Goal: Information Seeking & Learning: Find specific fact

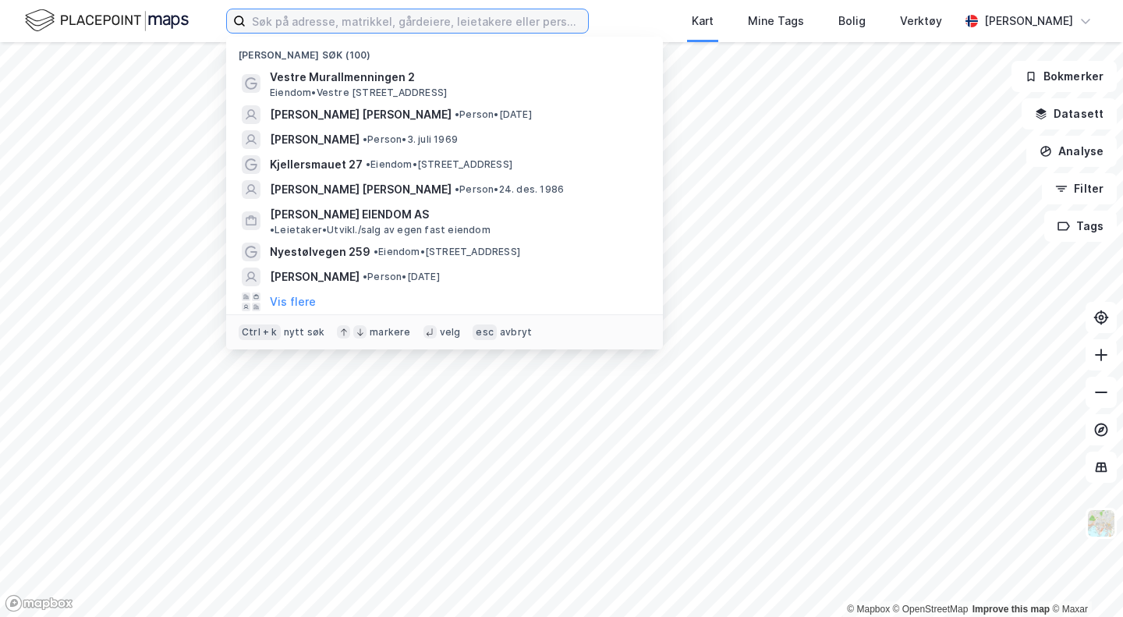
click at [471, 33] on label at bounding box center [407, 21] width 362 height 25
click at [471, 33] on input at bounding box center [417, 20] width 342 height 23
paste input "[PERSON_NAME]"
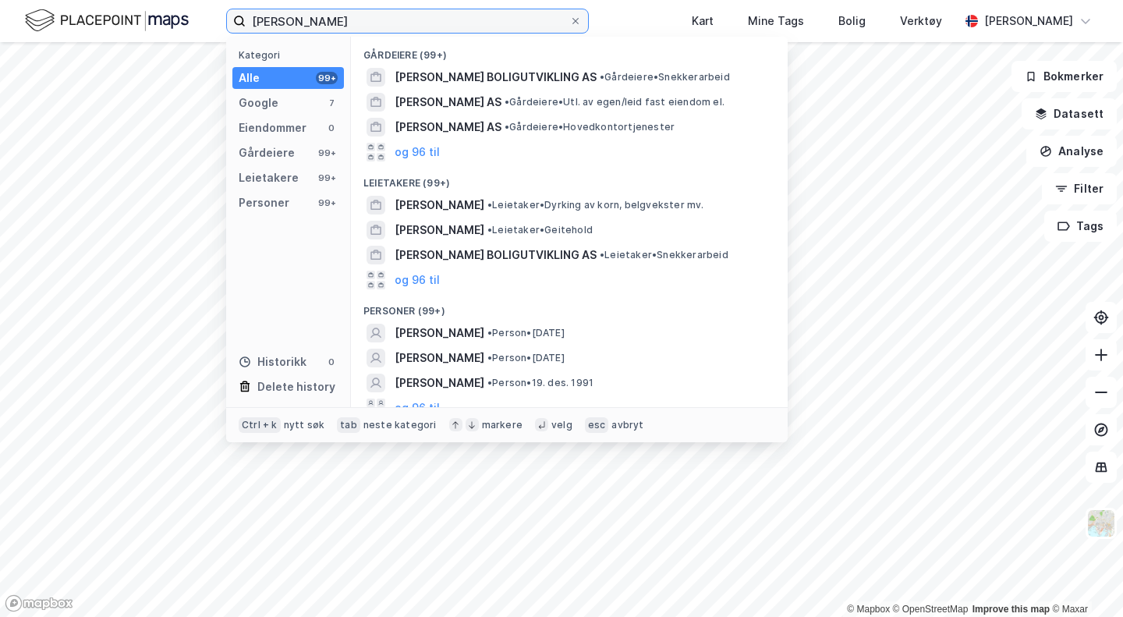
scroll to position [154, 0]
type input "[PERSON_NAME]"
click at [427, 398] on button "og 96 til" at bounding box center [416, 407] width 45 height 19
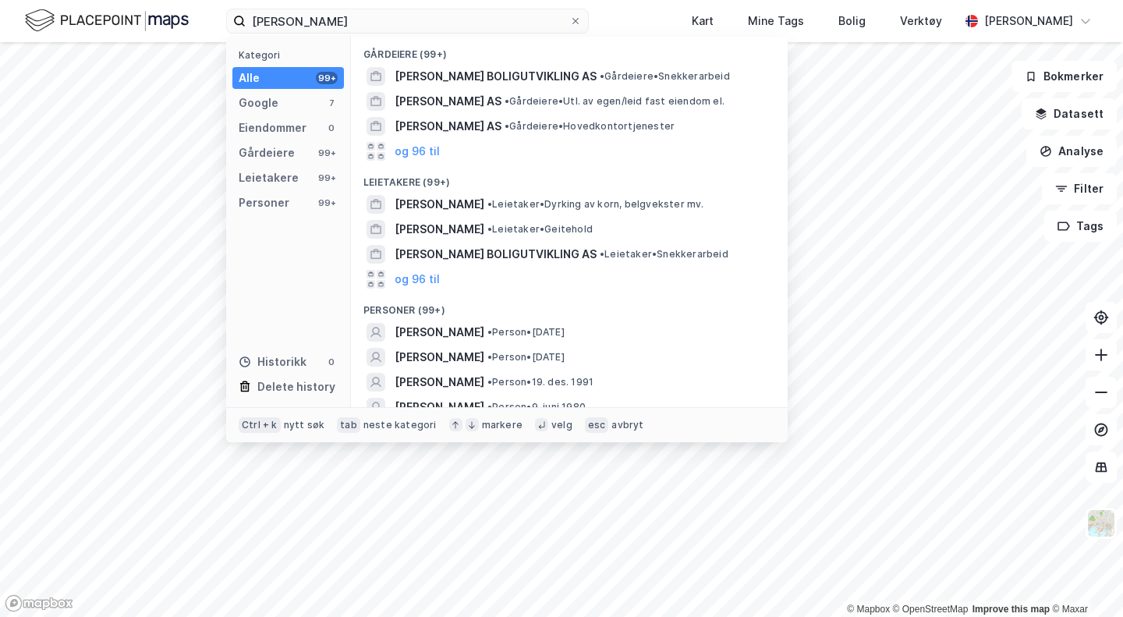
click at [484, 398] on span "[PERSON_NAME]" at bounding box center [439, 407] width 90 height 19
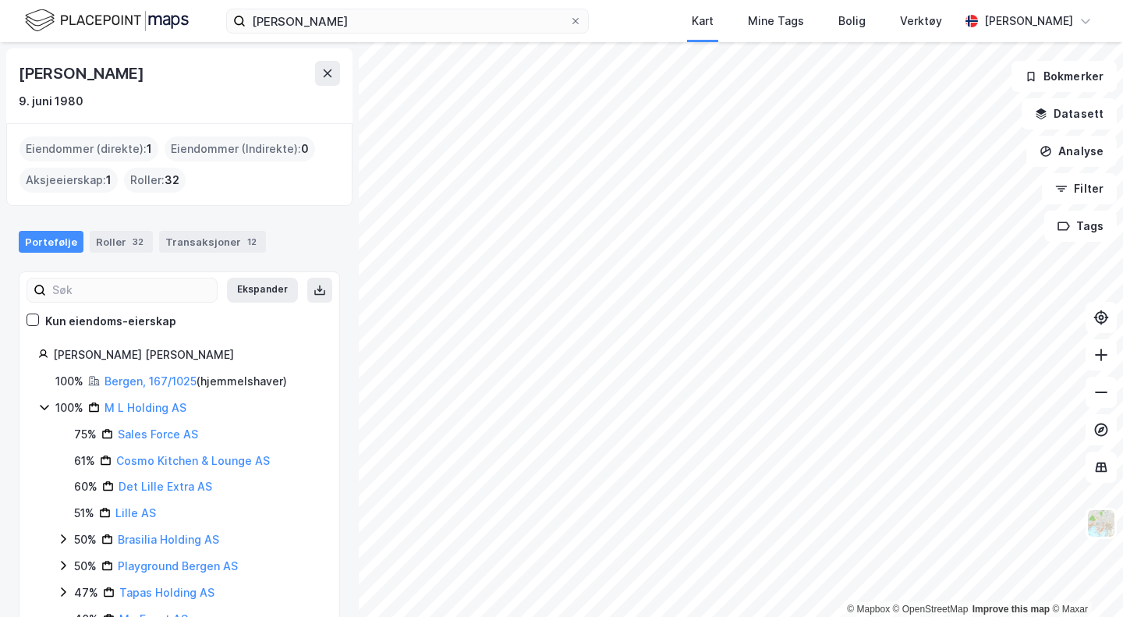
click at [161, 376] on link "Bergen, 167/1025" at bounding box center [150, 380] width 92 height 13
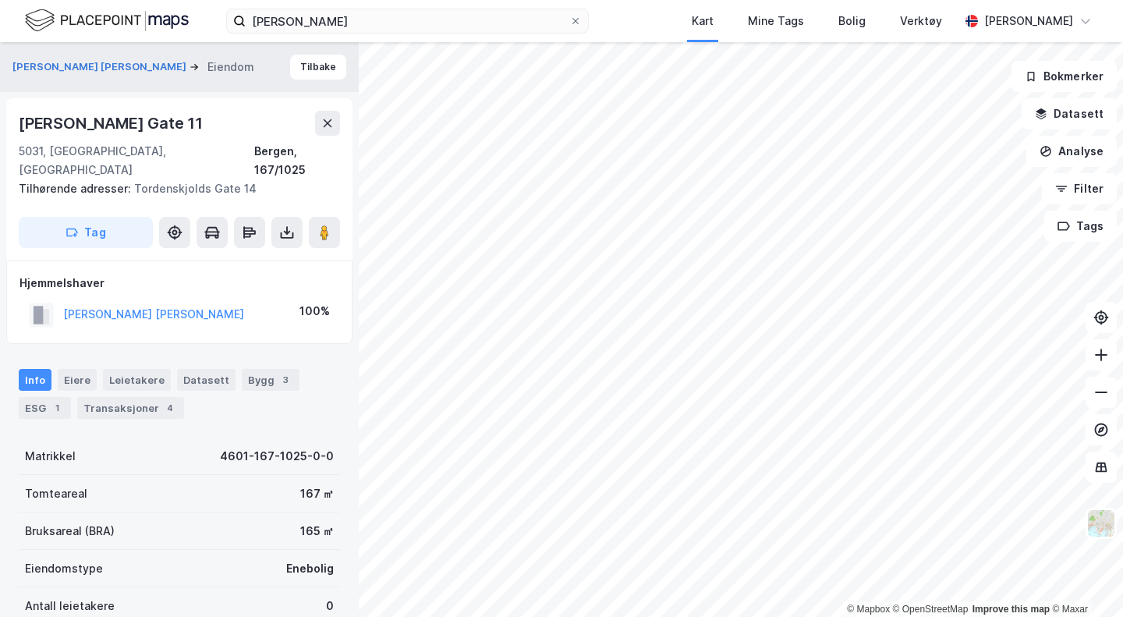
click at [121, 398] on div "Transaksjoner 4" at bounding box center [130, 408] width 107 height 22
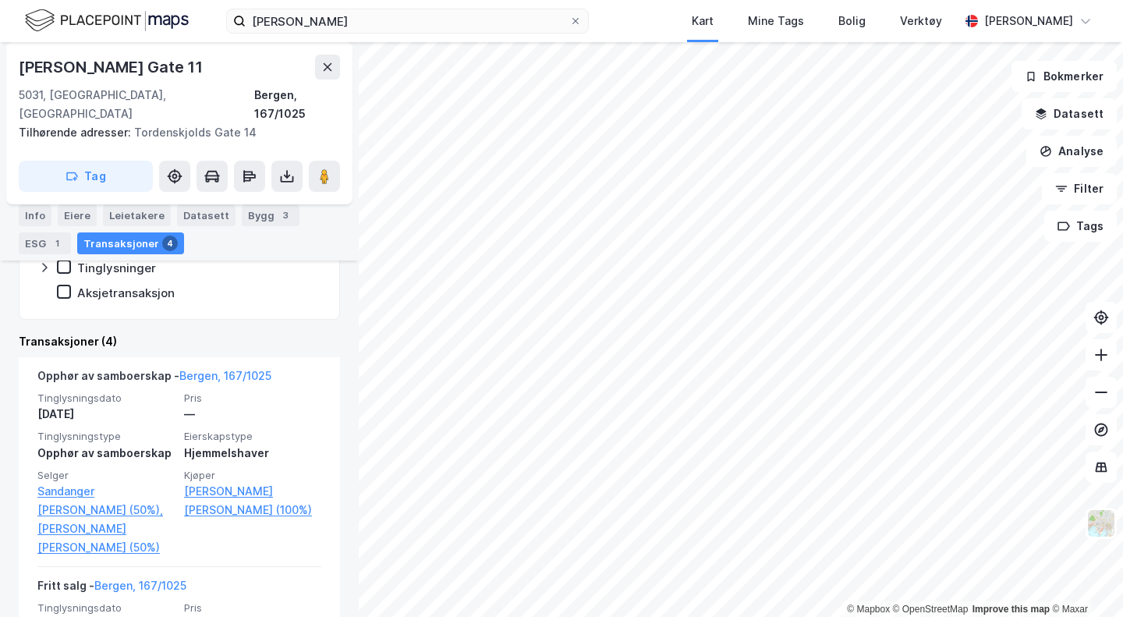
scroll to position [483, 0]
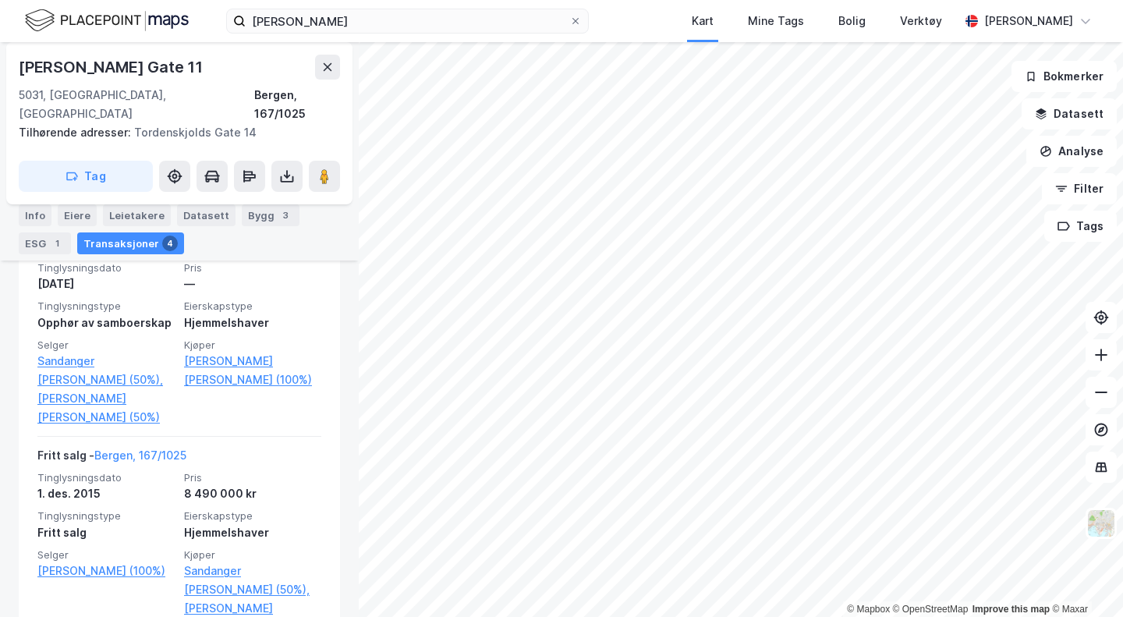
click at [96, 352] on link "Sandanger [PERSON_NAME] (50%)," at bounding box center [105, 370] width 137 height 37
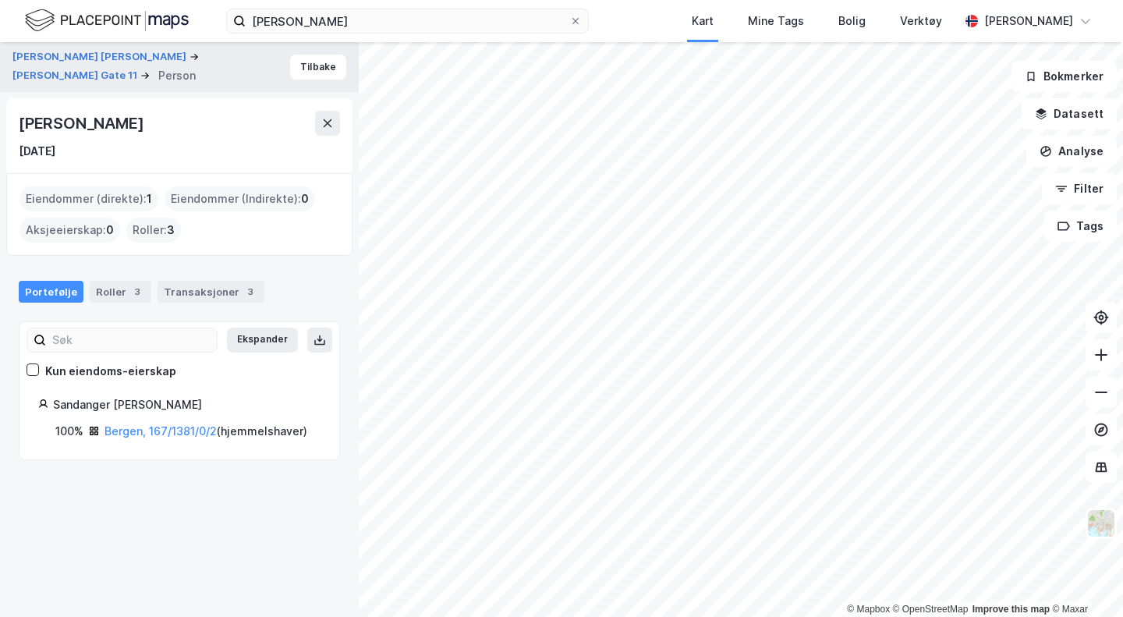
click at [186, 433] on link "Bergen, 167/1381/0/2" at bounding box center [160, 430] width 112 height 13
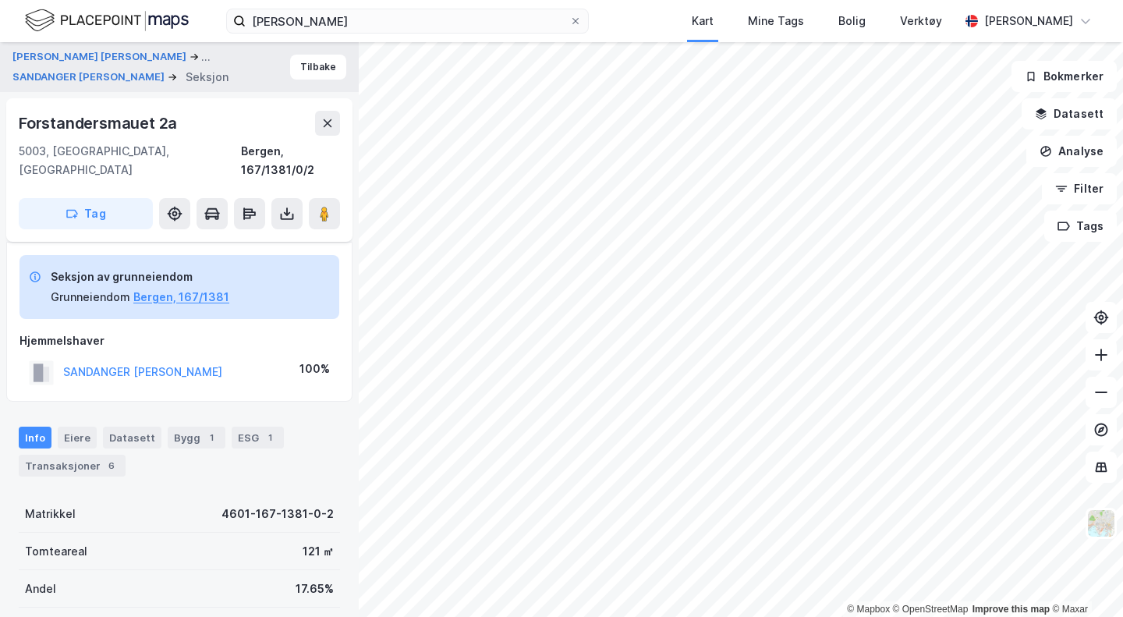
scroll to position [246, 0]
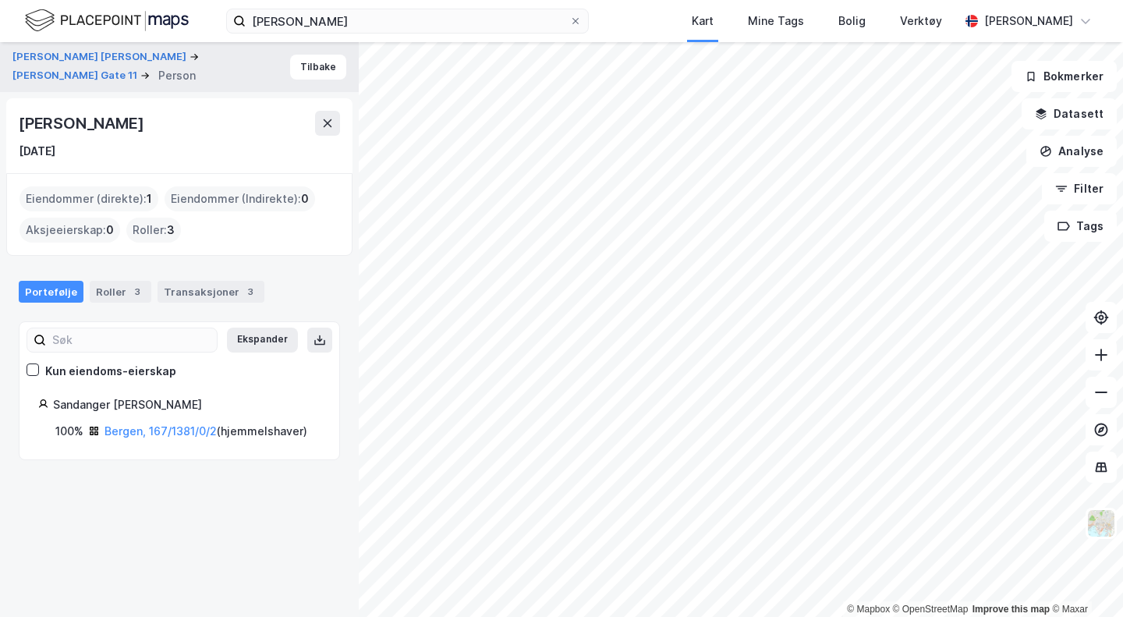
drag, startPoint x: 187, startPoint y: 130, endPoint x: 8, endPoint y: 128, distance: 179.3
click at [8, 128] on div "[PERSON_NAME] [DATE]" at bounding box center [179, 135] width 346 height 75
copy div "[PERSON_NAME]"
